Goal: Task Accomplishment & Management: Manage account settings

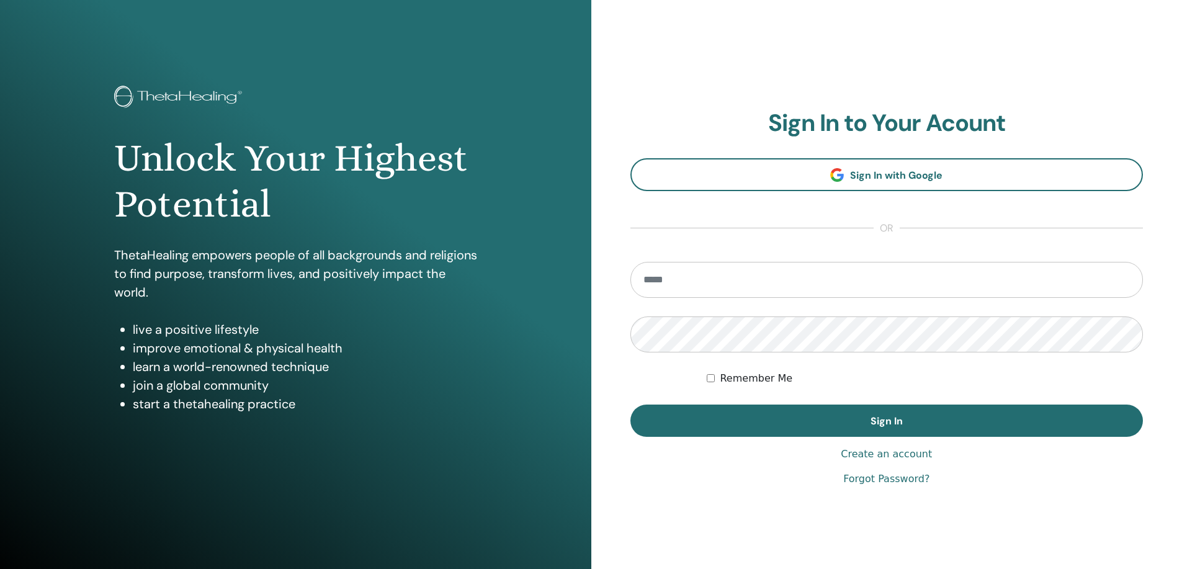
click at [706, 276] on input "email" at bounding box center [886, 280] width 513 height 36
type input "**********"
click at [630, 405] on button "Sign In" at bounding box center [886, 421] width 513 height 32
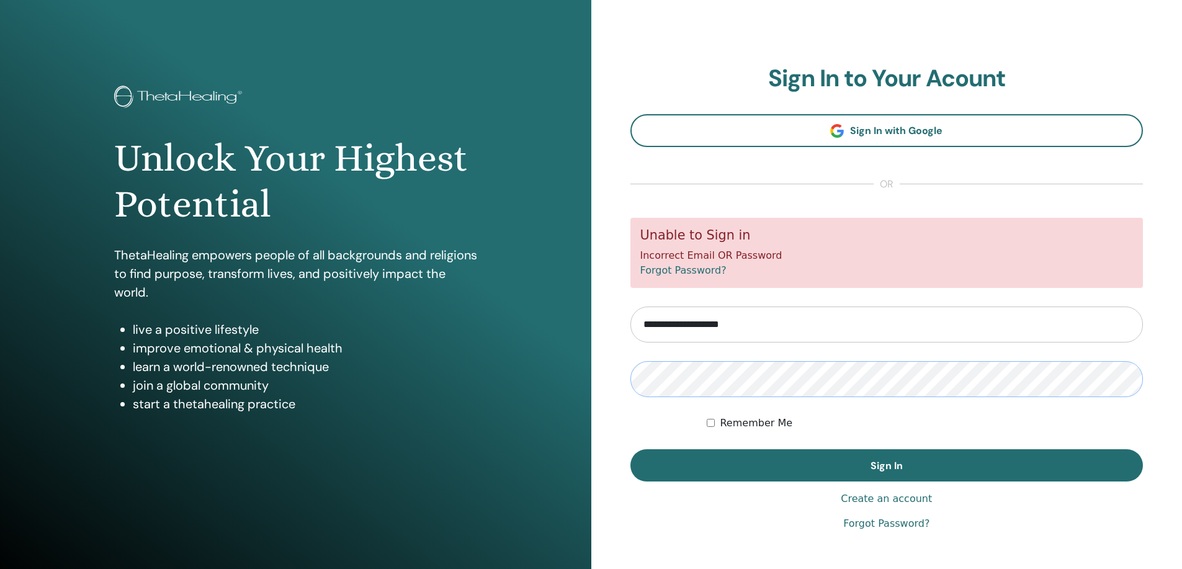
click at [630, 449] on button "Sign In" at bounding box center [886, 465] width 513 height 32
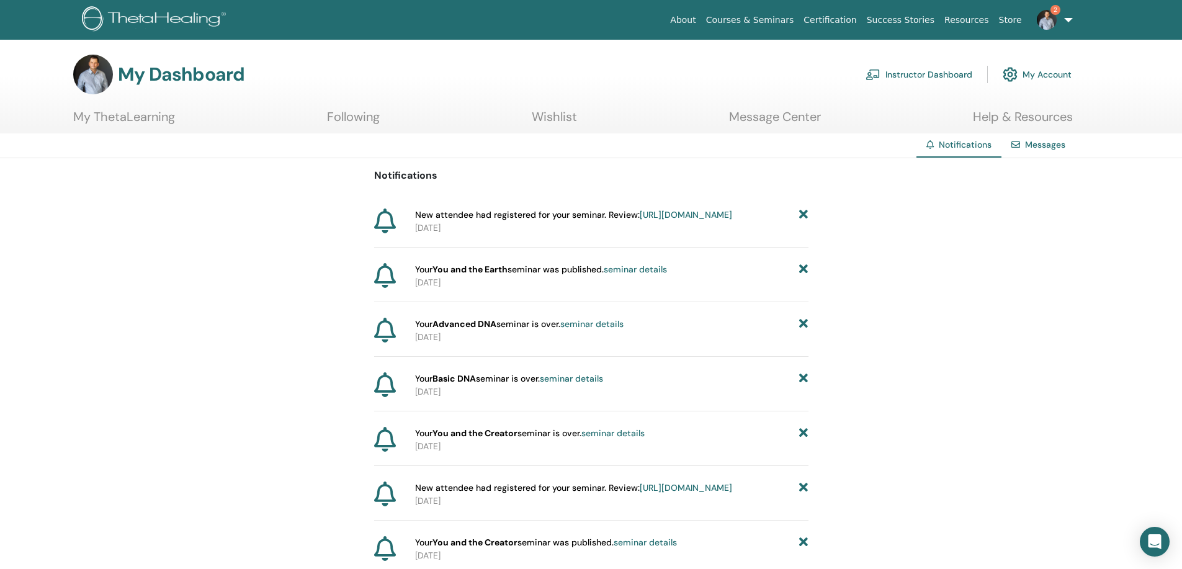
click at [531, 213] on span "New attendee had registered for your seminar. Review: https://member.thetaheali…" at bounding box center [573, 215] width 317 height 13
click at [531, 222] on span "New attendee had registered for your seminar. Review: https://member.thetaheali…" at bounding box center [573, 215] width 317 height 13
click at [531, 216] on span "New attendee had registered for your seminar. Review: https://member.thetaheali…" at bounding box center [573, 215] width 317 height 13
click at [640, 220] on link "https://member.thetahealing.com/instructor/seminar/380084/attendees" at bounding box center [686, 214] width 92 height 11
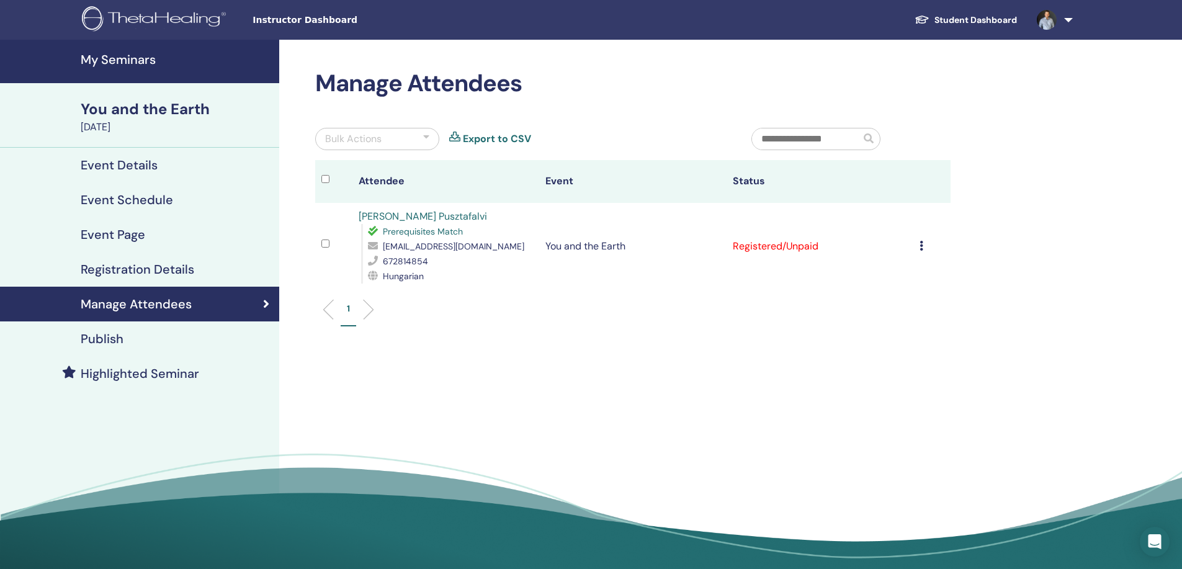
click at [930, 241] on div "Cancel Registration Do not auto-certify Mark as Paid Mark as Unpaid Mark as Abs…" at bounding box center [932, 246] width 25 height 15
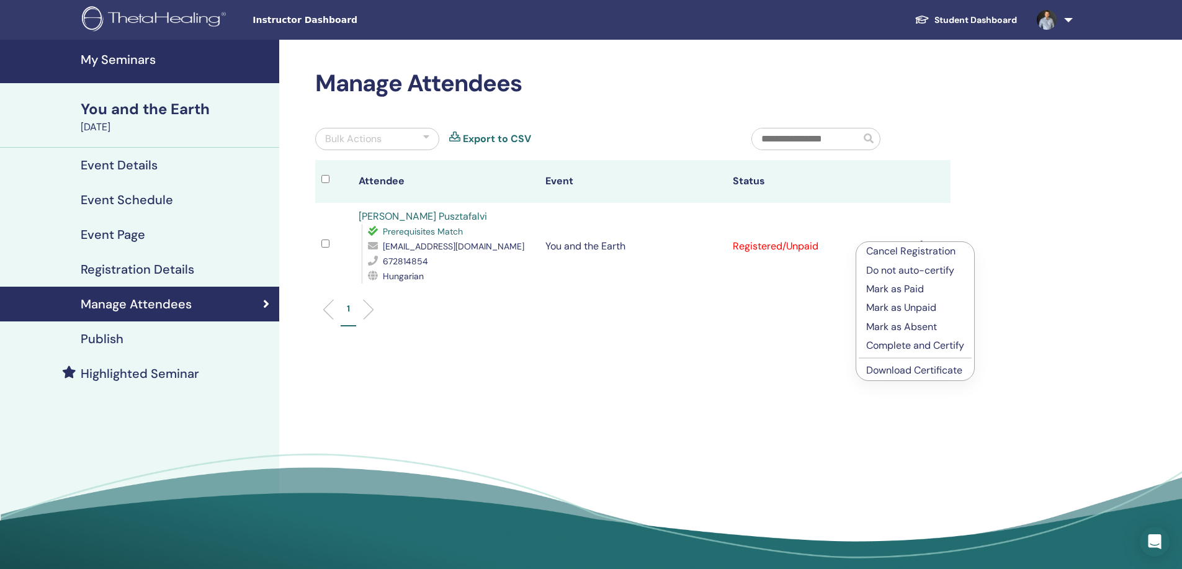
click at [929, 374] on link "Download Certificate" at bounding box center [914, 370] width 96 height 13
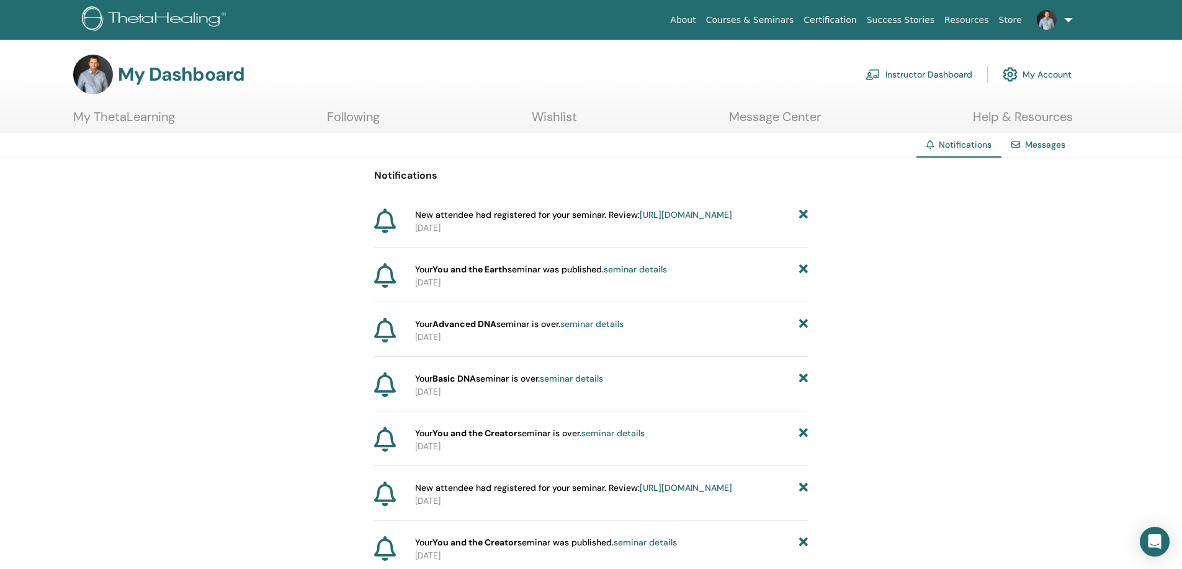
drag, startPoint x: 205, startPoint y: 194, endPoint x: 201, endPoint y: 199, distance: 6.6
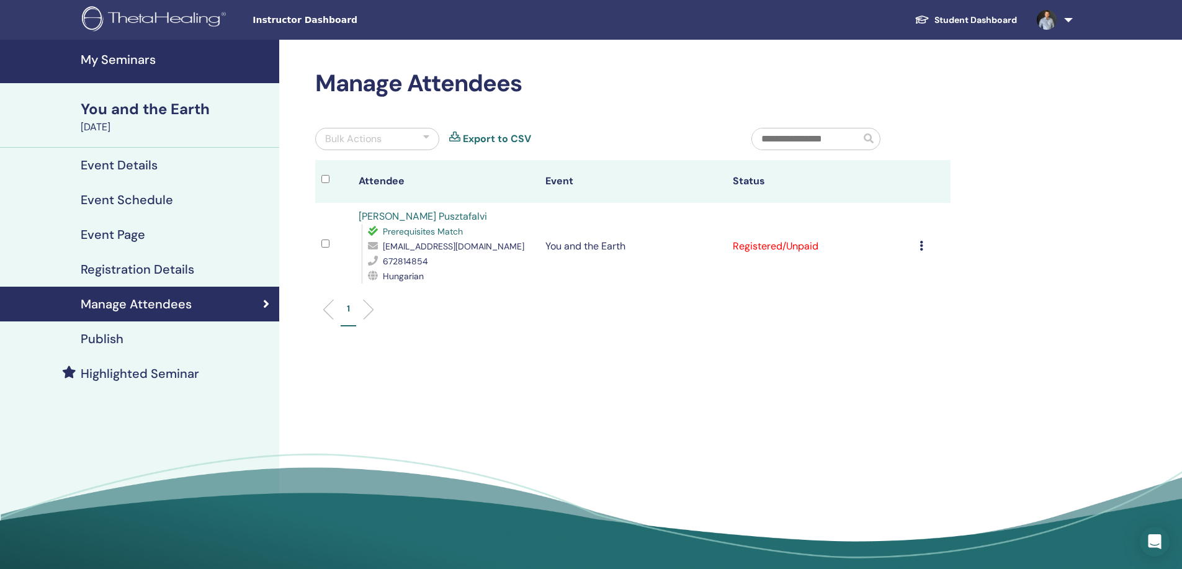
click at [132, 163] on h4 "Event Details" at bounding box center [119, 165] width 77 height 15
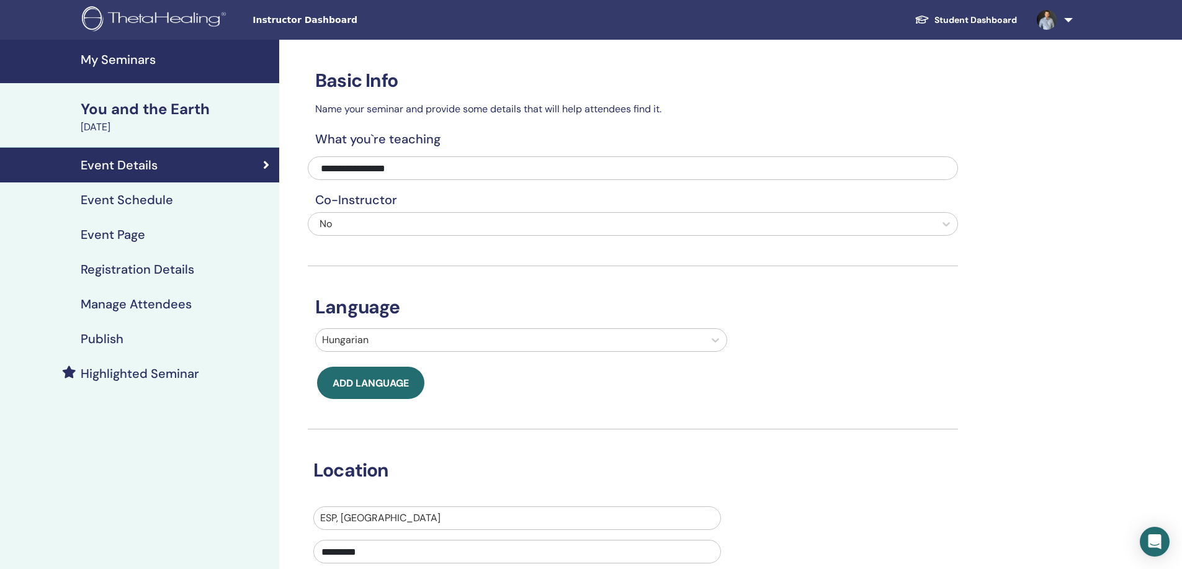
click at [131, 107] on div "You and the Earth" at bounding box center [176, 109] width 191 height 21
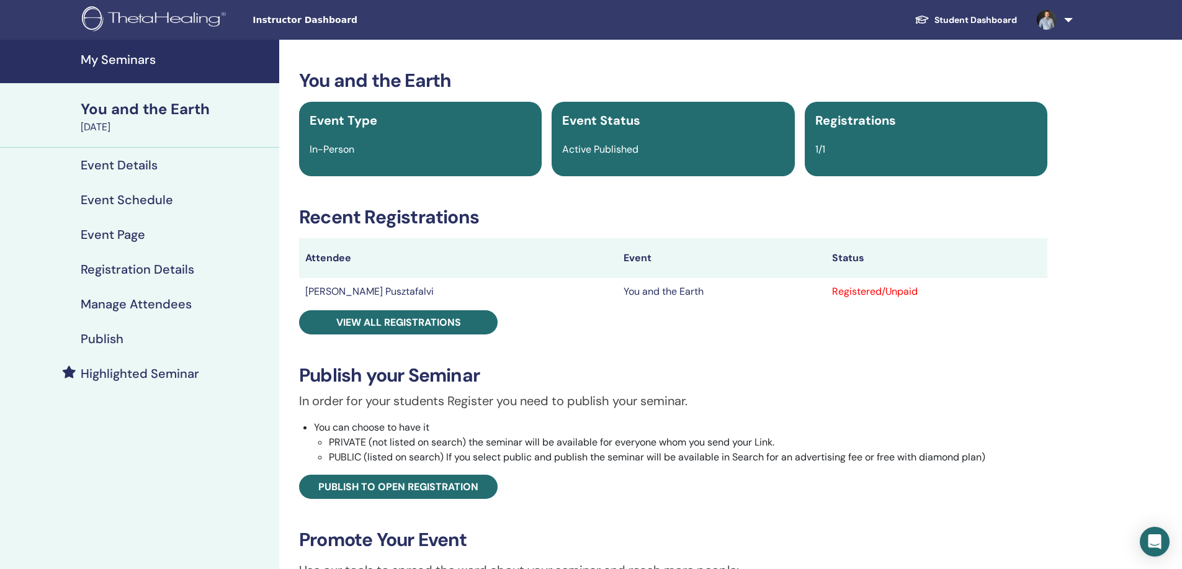
click at [141, 105] on div "You and the Earth" at bounding box center [176, 109] width 191 height 21
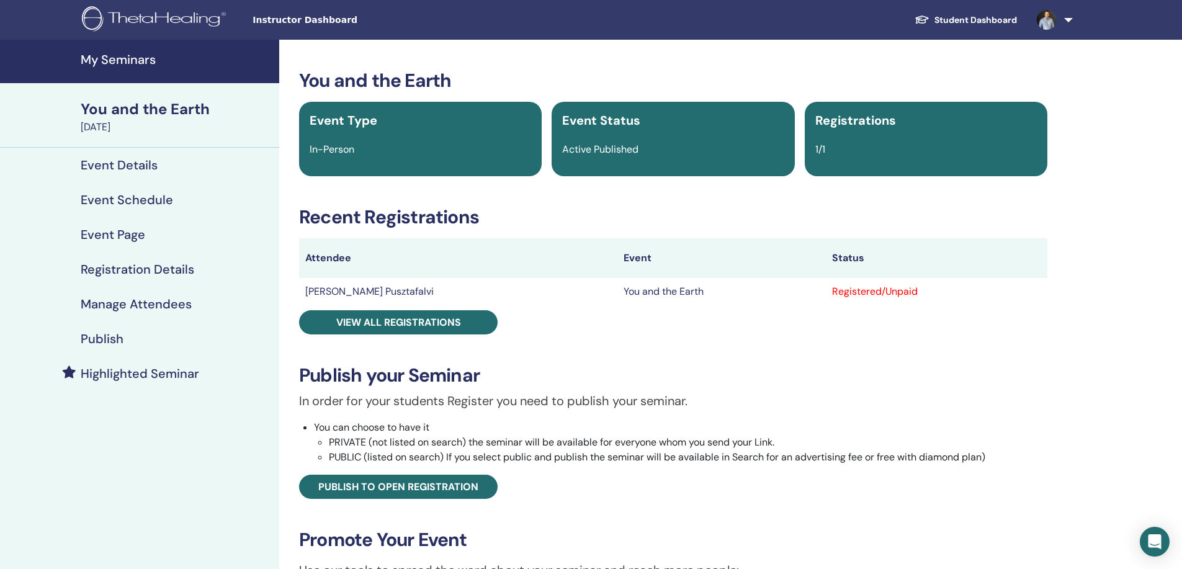
click at [123, 64] on h4 "My Seminars" at bounding box center [176, 59] width 191 height 15
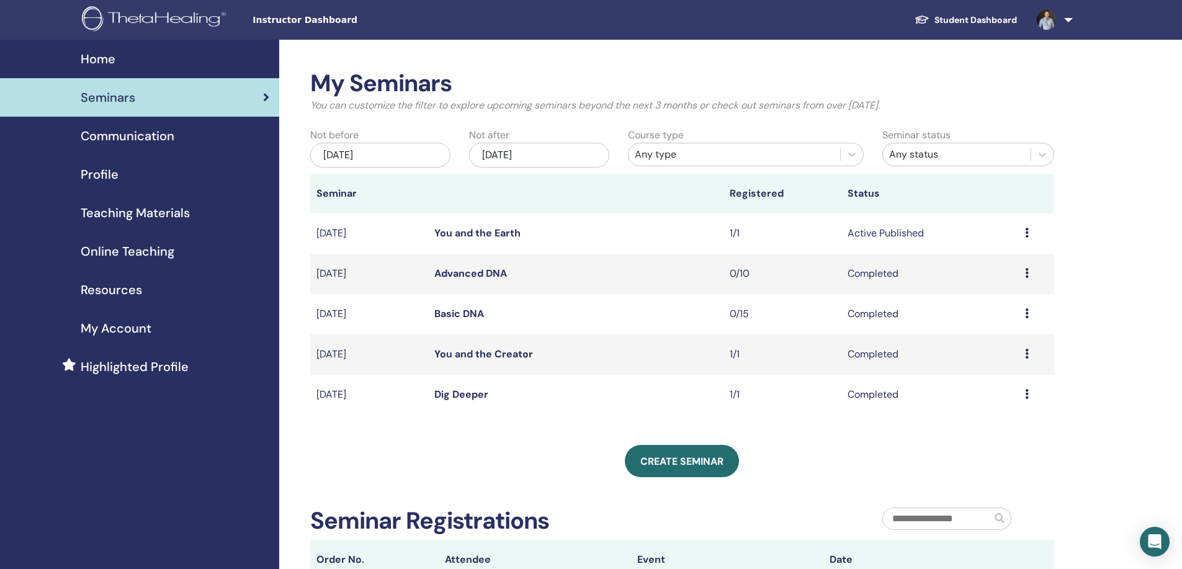
click at [493, 235] on link "You and the Earth" at bounding box center [477, 232] width 86 height 13
click at [133, 212] on span "Teaching Materials" at bounding box center [135, 213] width 109 height 19
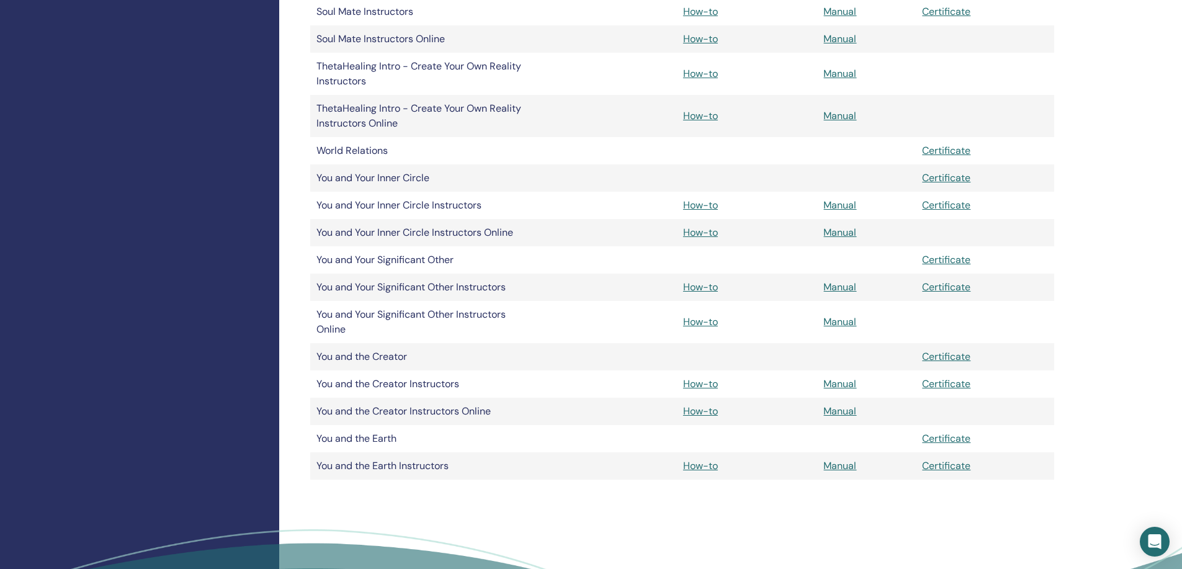
scroll to position [841, 0]
